Goal: Go to known website: Access a specific website the user already knows

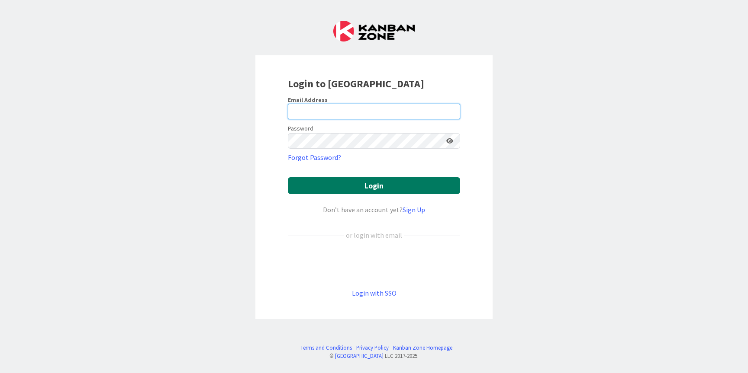
type input "[PERSON_NAME][EMAIL_ADDRESS][DOMAIN_NAME]"
click at [376, 184] on button "Login" at bounding box center [374, 185] width 172 height 17
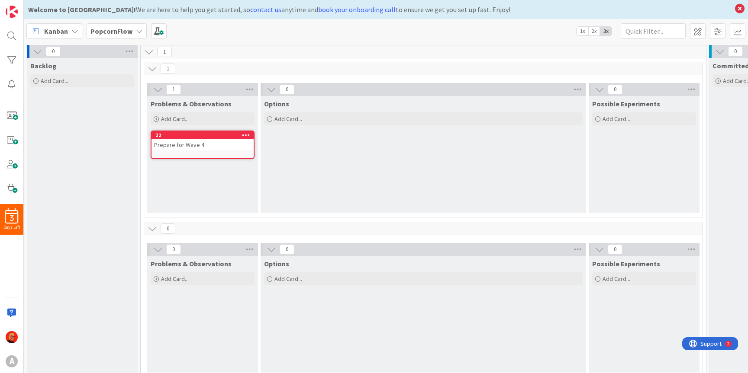
click at [104, 30] on b "PopcornFlow" at bounding box center [111, 31] width 42 height 9
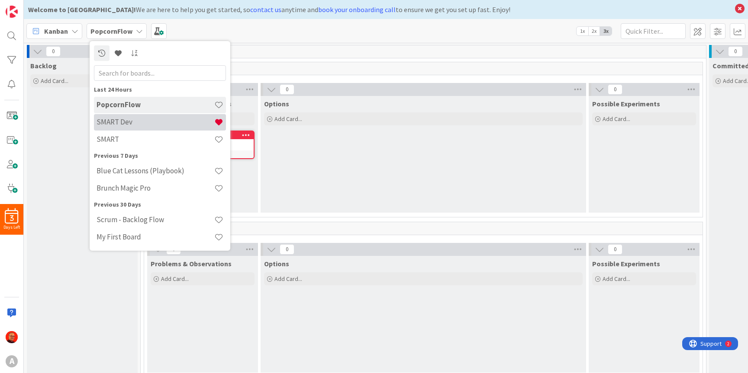
click at [123, 119] on h4 "SMART Dev" at bounding box center [156, 122] width 118 height 9
